Goal: Entertainment & Leisure: Consume media (video, audio)

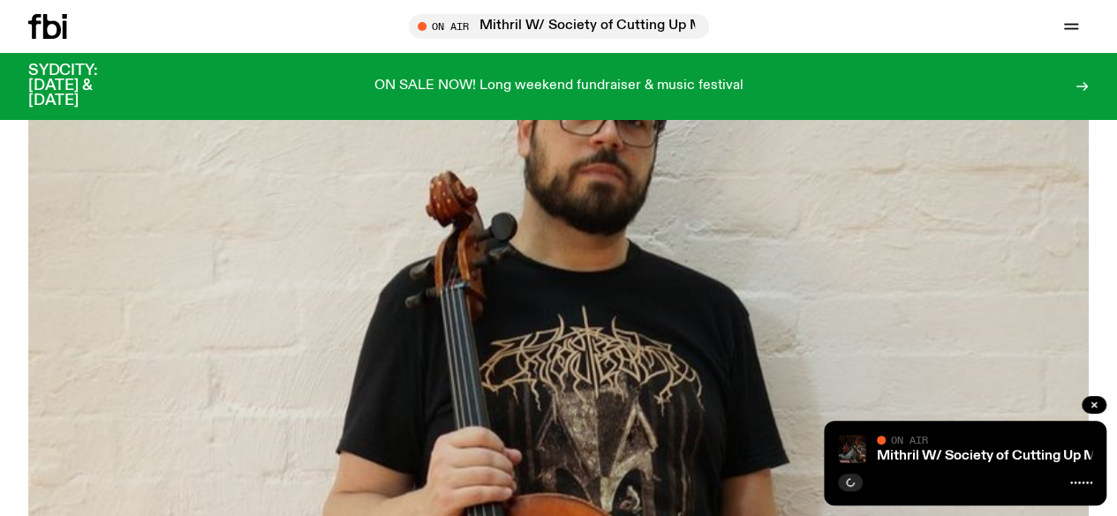
scroll to position [606, 0]
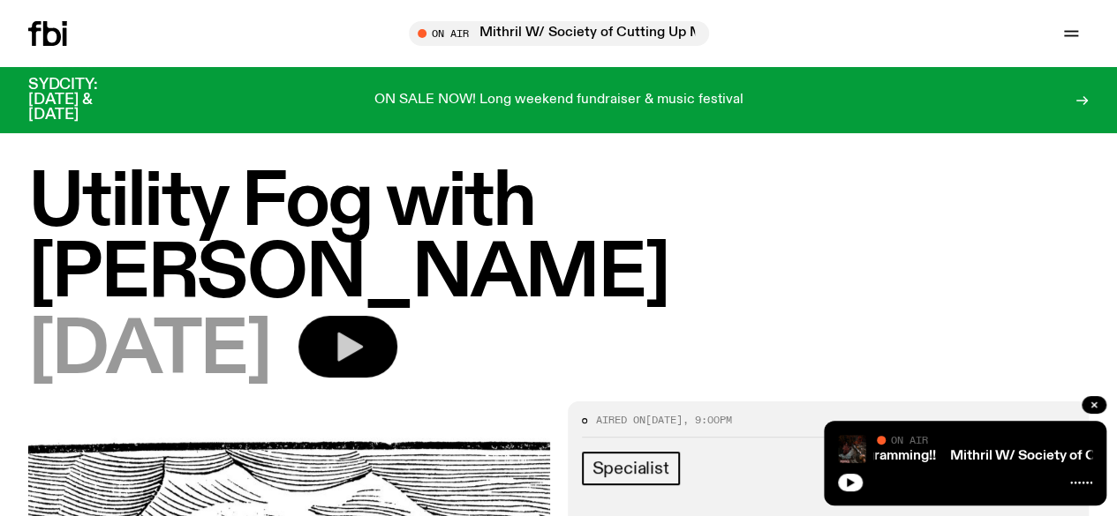
click at [397, 316] on button "button" at bounding box center [347, 347] width 99 height 62
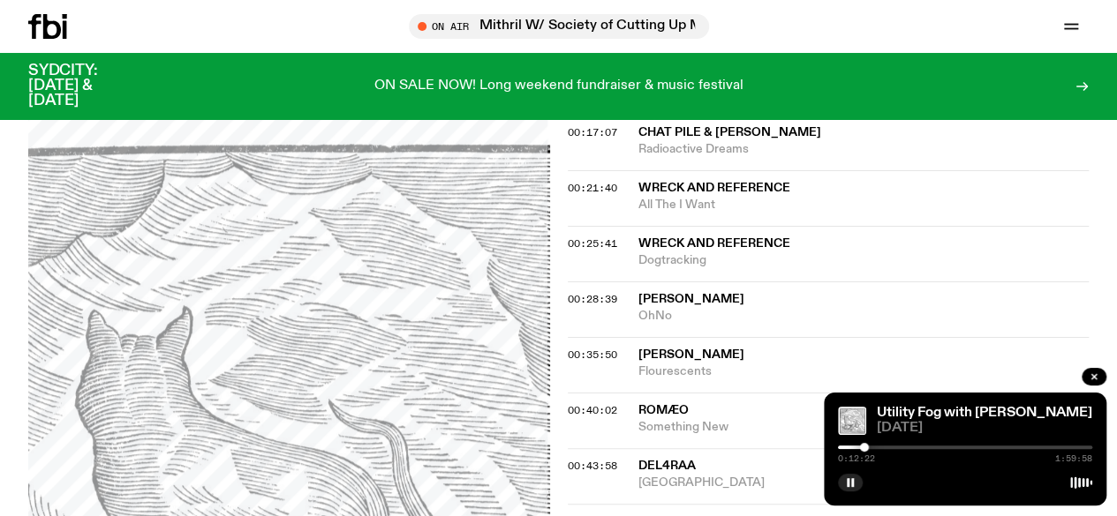
scroll to position [696, 0]
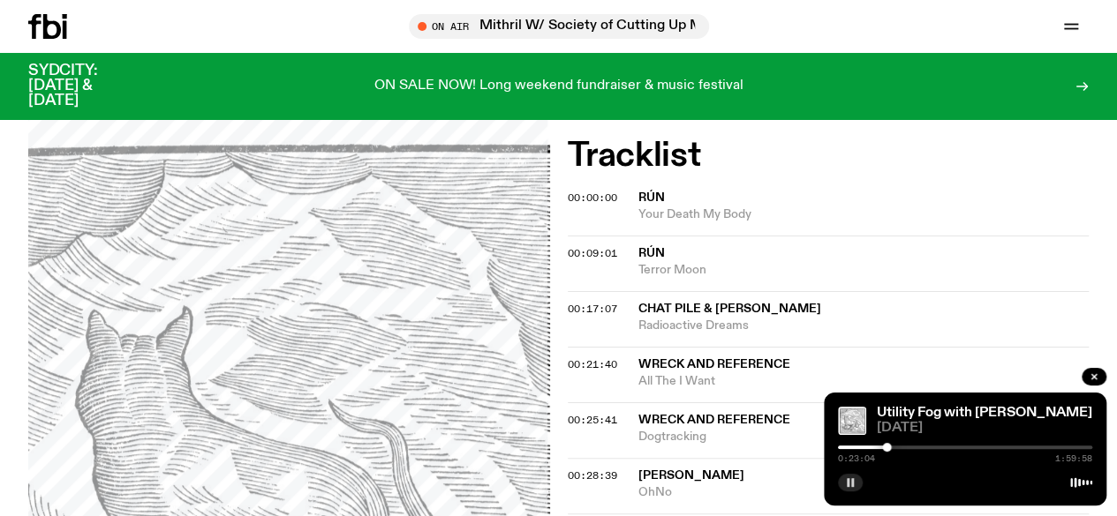
click at [848, 484] on rect "button" at bounding box center [848, 483] width 3 height 9
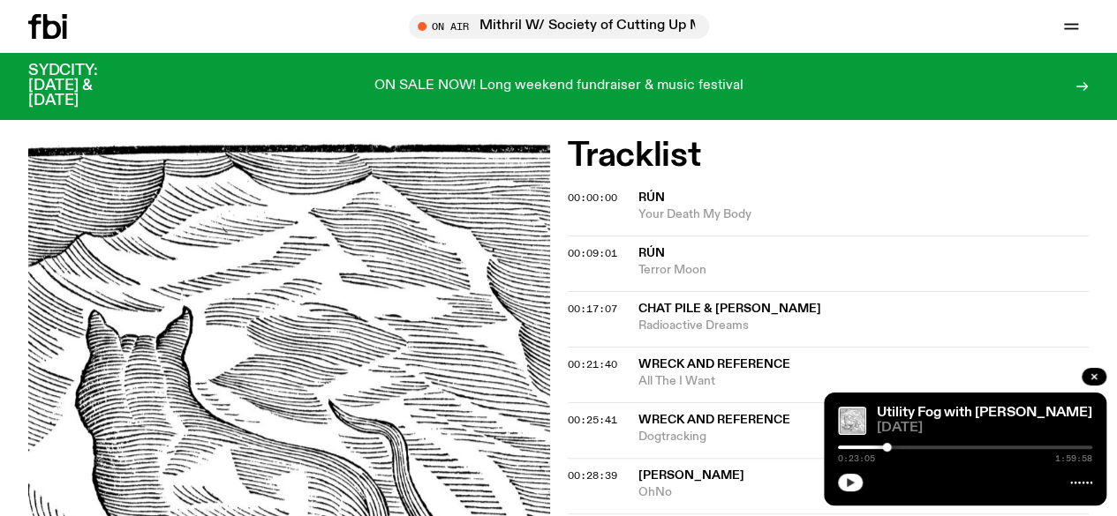
click at [849, 482] on icon "button" at bounding box center [851, 483] width 8 height 9
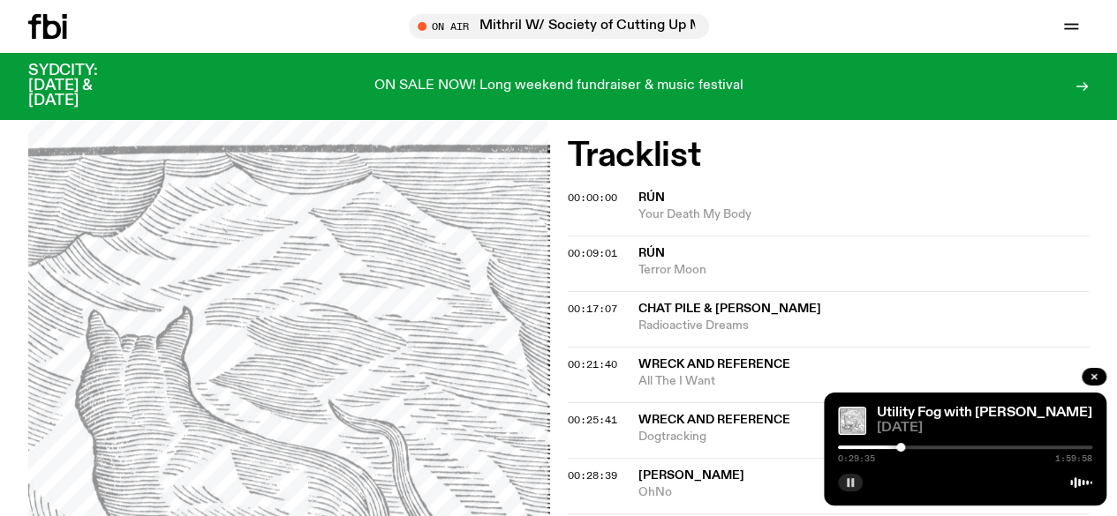
click at [852, 485] on rect "button" at bounding box center [852, 483] width 3 height 9
